Goal: Use online tool/utility: Utilize a website feature to perform a specific function

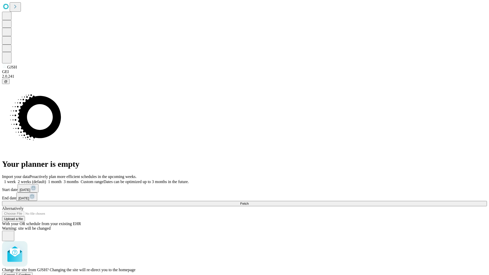
click at [31, 273] on span "Confirm" at bounding box center [25, 275] width 12 height 4
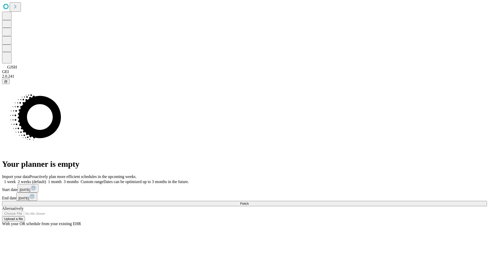
click at [16, 179] on label "1 week" at bounding box center [9, 181] width 14 height 4
click at [248, 202] on span "Fetch" at bounding box center [244, 204] width 8 height 4
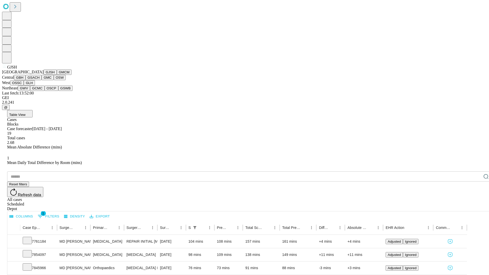
click at [57, 75] on button "GMCM" at bounding box center [64, 71] width 15 height 5
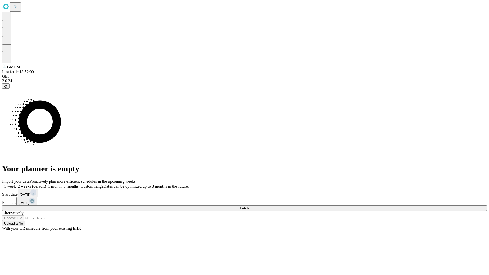
click at [248, 206] on span "Fetch" at bounding box center [244, 208] width 8 height 4
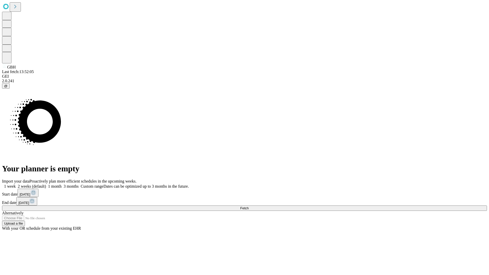
click at [16, 184] on label "1 week" at bounding box center [9, 186] width 14 height 4
click at [248, 206] on span "Fetch" at bounding box center [244, 208] width 8 height 4
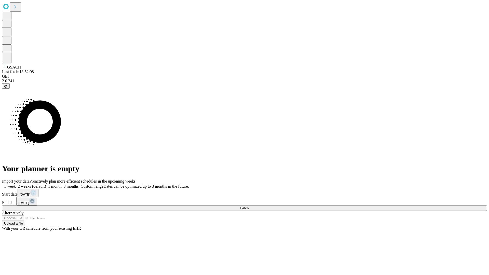
click at [16, 184] on label "1 week" at bounding box center [9, 186] width 14 height 4
click at [248, 206] on span "Fetch" at bounding box center [244, 208] width 8 height 4
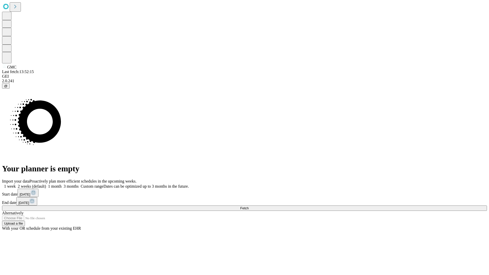
click at [16, 184] on label "1 week" at bounding box center [9, 186] width 14 height 4
click at [248, 206] on span "Fetch" at bounding box center [244, 208] width 8 height 4
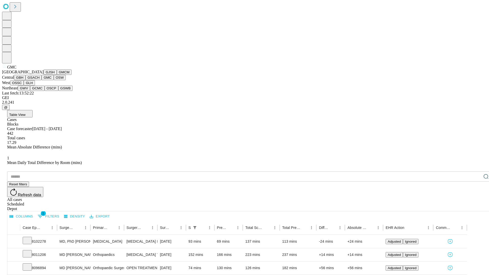
click at [54, 80] on button "OSW" at bounding box center [60, 77] width 12 height 5
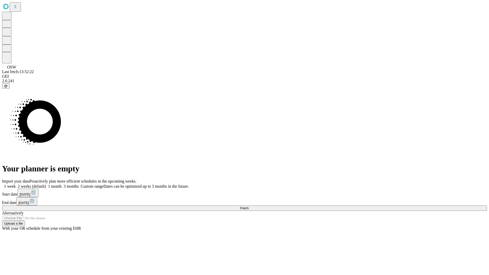
click at [16, 184] on label "1 week" at bounding box center [9, 186] width 14 height 4
click at [248, 206] on span "Fetch" at bounding box center [244, 208] width 8 height 4
click at [16, 184] on label "1 week" at bounding box center [9, 186] width 14 height 4
click at [248, 206] on span "Fetch" at bounding box center [244, 208] width 8 height 4
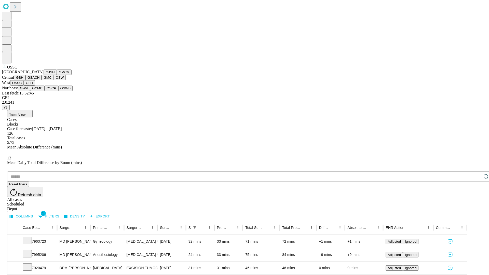
click at [35, 85] on button "GLH" at bounding box center [29, 82] width 11 height 5
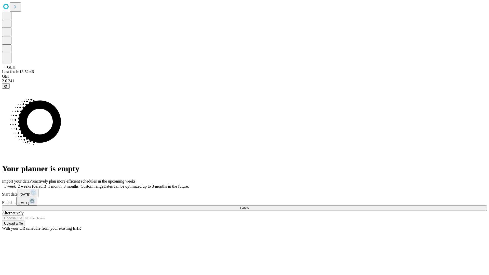
click at [248, 206] on span "Fetch" at bounding box center [244, 208] width 8 height 4
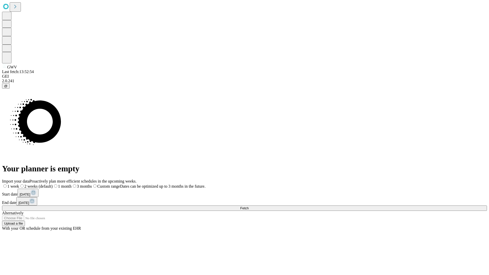
click at [19, 184] on label "1 week" at bounding box center [10, 186] width 17 height 4
click at [248, 206] on span "Fetch" at bounding box center [244, 208] width 8 height 4
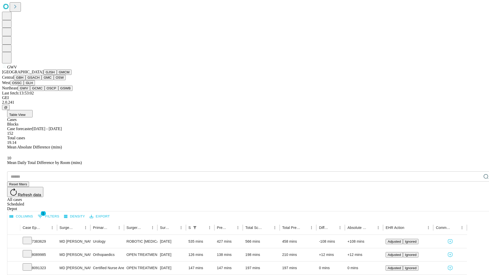
click at [39, 91] on button "GCMC" at bounding box center [37, 87] width 15 height 5
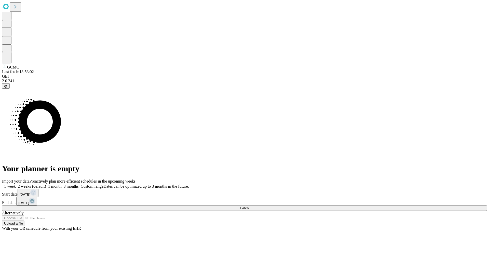
click at [16, 184] on label "1 week" at bounding box center [9, 186] width 14 height 4
click at [248, 206] on span "Fetch" at bounding box center [244, 208] width 8 height 4
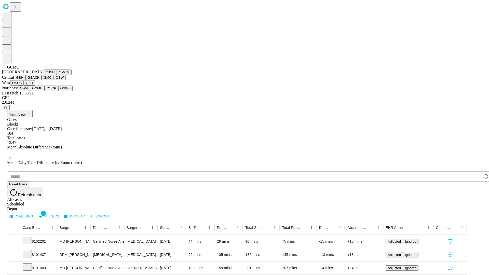
click at [45, 91] on button "OSCP" at bounding box center [52, 87] width 14 height 5
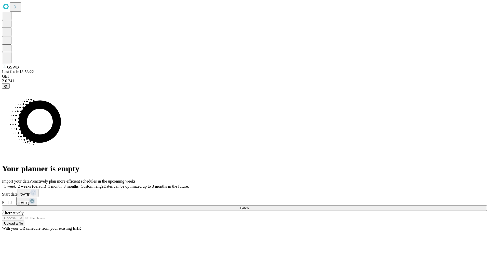
click at [16, 184] on label "1 week" at bounding box center [9, 186] width 14 height 4
click at [248, 206] on span "Fetch" at bounding box center [244, 208] width 8 height 4
